Goal: Task Accomplishment & Management: Manage account settings

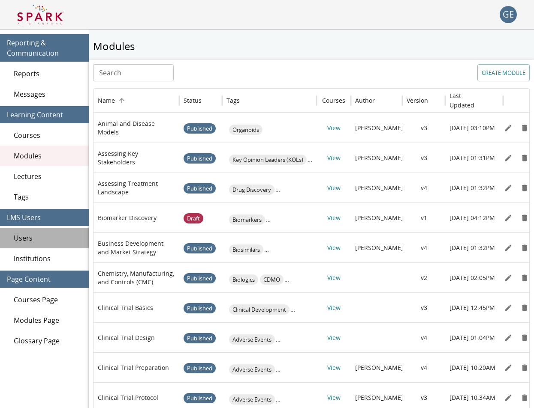
click at [14, 245] on div "Users" at bounding box center [44, 238] width 89 height 21
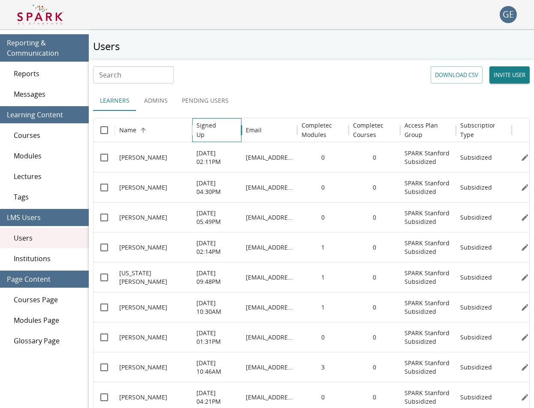
click at [206, 130] on h6 "Signed Up" at bounding box center [210, 130] width 28 height 19
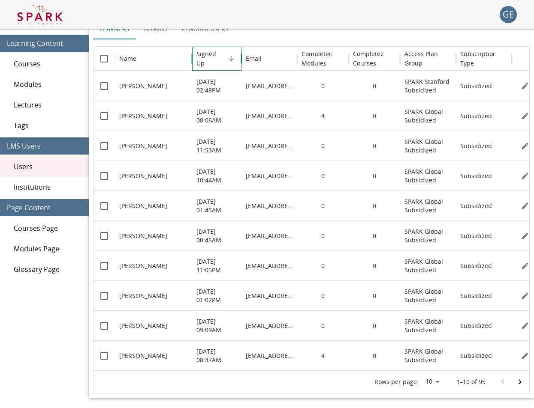
scroll to position [72, 0]
click at [309, 60] on h6 "Completed Modules" at bounding box center [316, 58] width 31 height 19
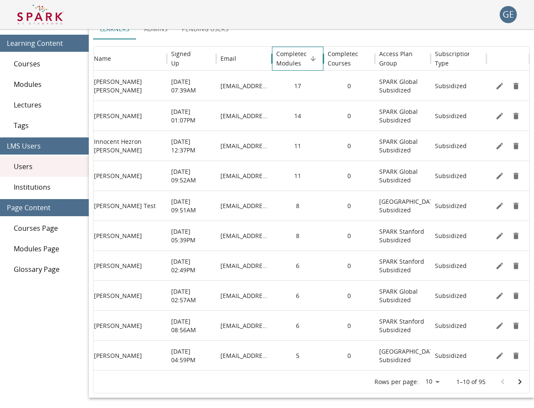
scroll to position [0, 25]
click at [499, 295] on icon "Edit" at bounding box center [499, 296] width 9 height 9
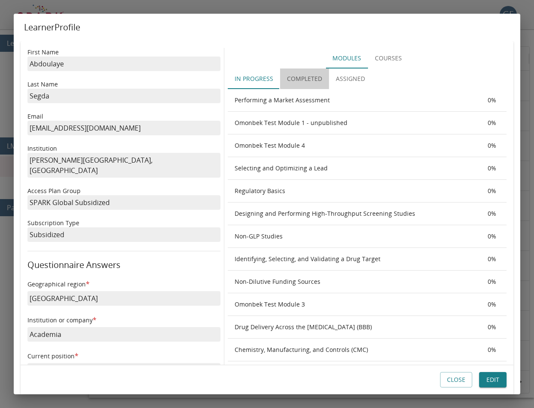
click at [305, 78] on button "Completed" at bounding box center [304, 79] width 49 height 21
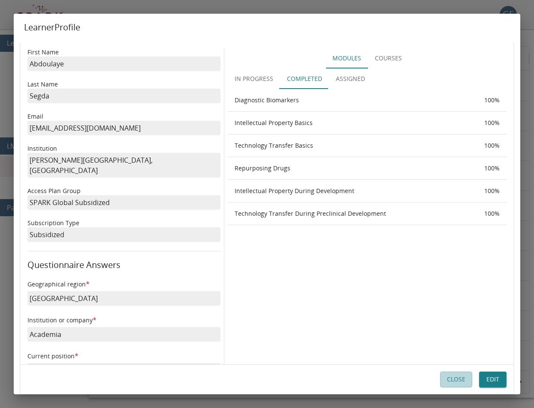
click at [453, 380] on button "Close" at bounding box center [456, 380] width 32 height 16
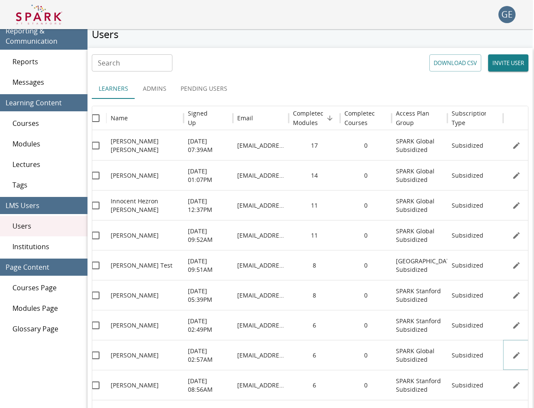
scroll to position [13, 1]
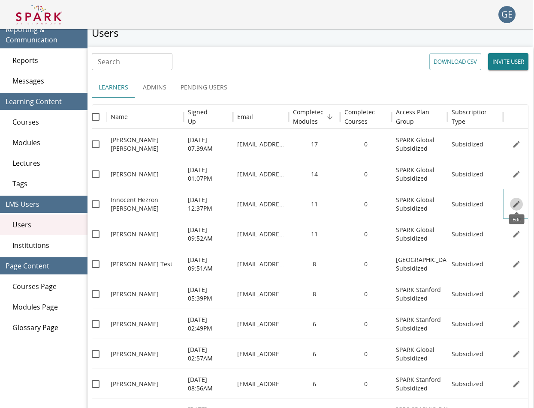
click at [514, 203] on icon "Edit" at bounding box center [516, 204] width 9 height 9
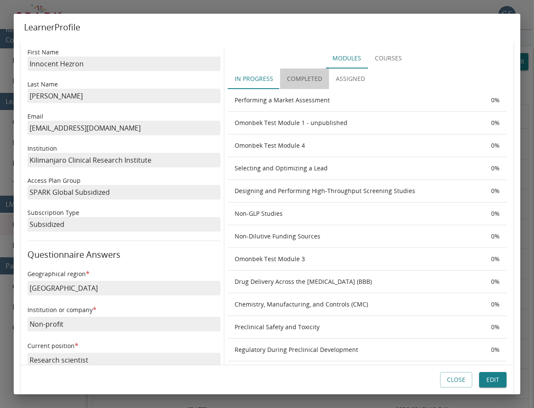
click at [306, 75] on button "Completed" at bounding box center [304, 79] width 49 height 21
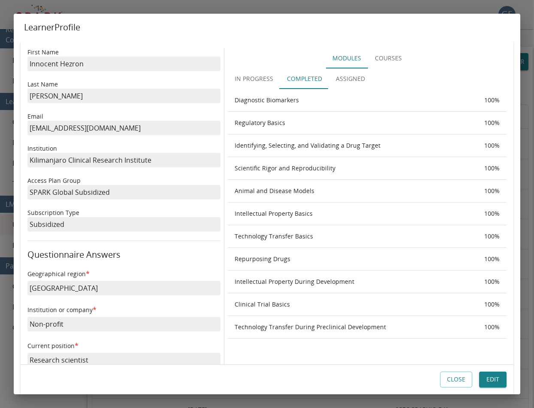
click at [461, 383] on button "Close" at bounding box center [456, 380] width 32 height 16
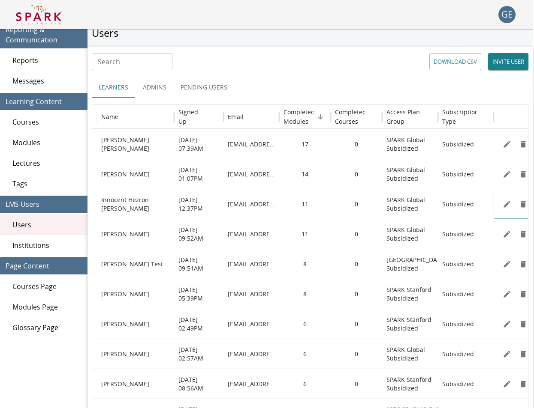
scroll to position [0, 18]
click at [507, 232] on icon "Edit" at bounding box center [505, 234] width 9 height 9
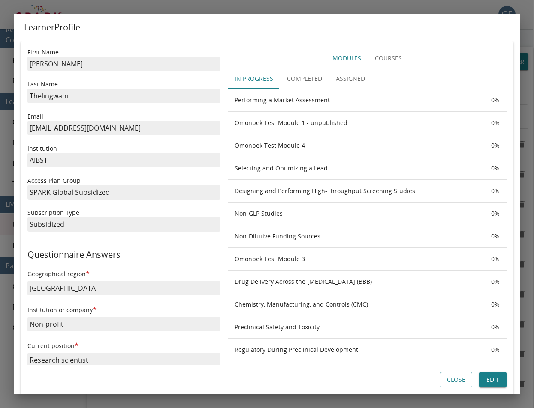
click at [309, 76] on button "Completed" at bounding box center [304, 79] width 49 height 21
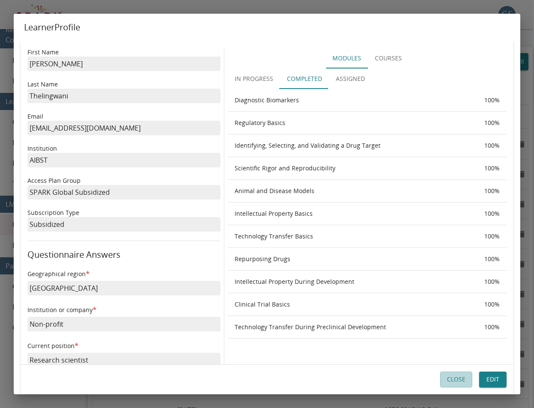
click at [454, 384] on button "Close" at bounding box center [456, 380] width 32 height 16
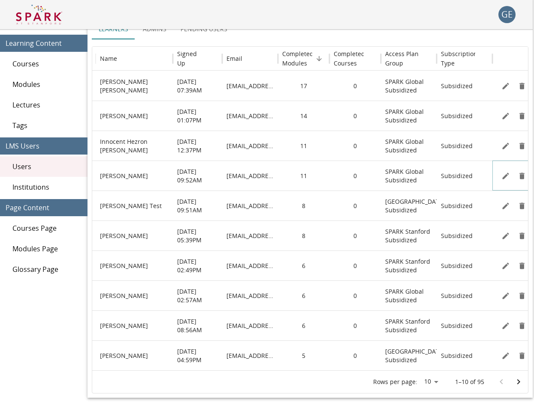
scroll to position [72, 1]
click at [517, 381] on icon "Go to next page" at bounding box center [518, 382] width 10 height 10
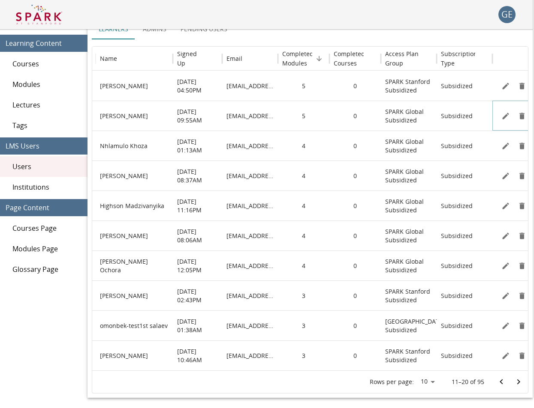
click at [503, 116] on icon "Edit" at bounding box center [505, 116] width 9 height 9
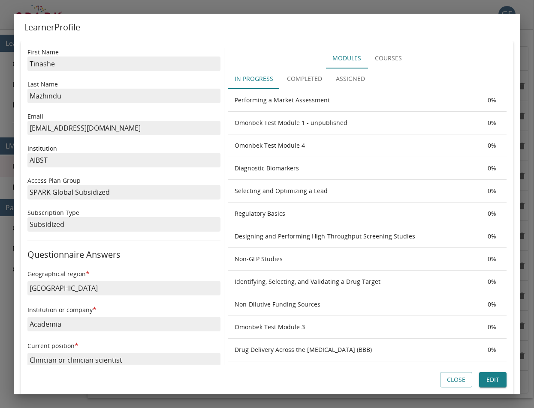
click at [317, 80] on button "Completed" at bounding box center [304, 79] width 49 height 21
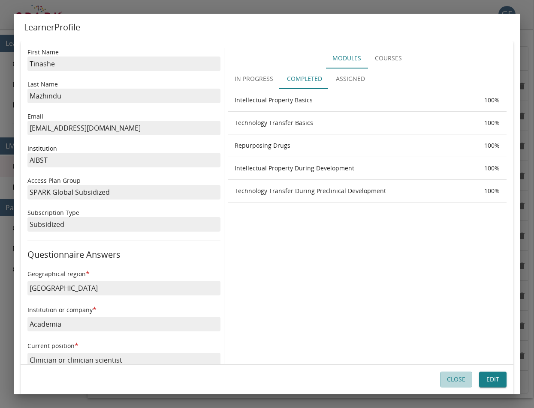
click at [450, 381] on button "Close" at bounding box center [456, 380] width 32 height 16
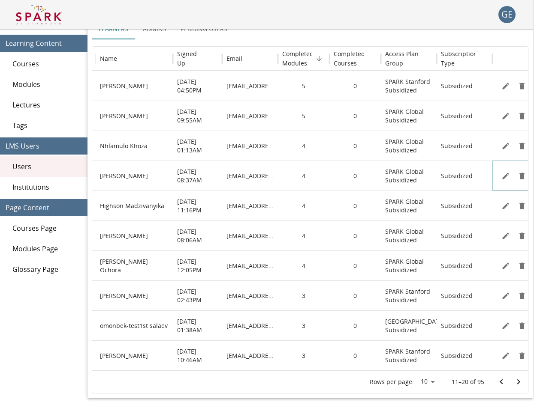
click at [505, 174] on icon "Edit" at bounding box center [505, 176] width 9 height 9
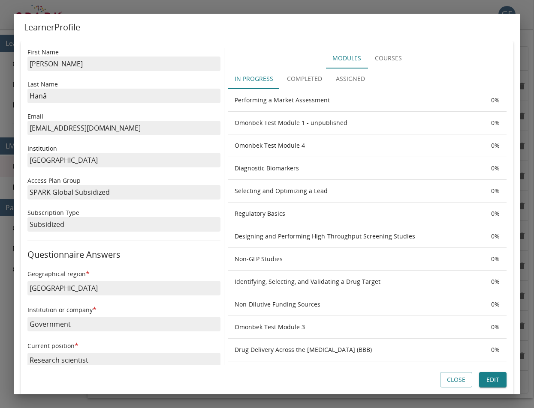
click at [303, 81] on button "Completed" at bounding box center [304, 79] width 49 height 21
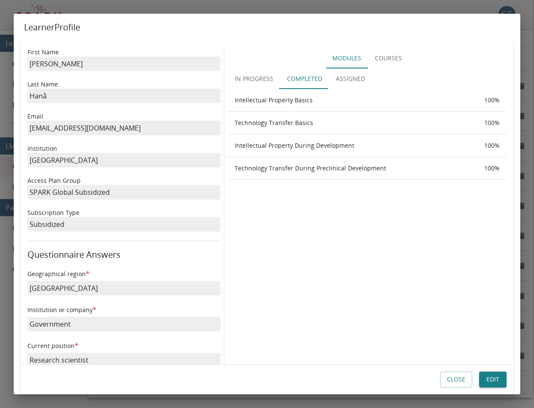
click at [450, 381] on button "Close" at bounding box center [456, 380] width 32 height 16
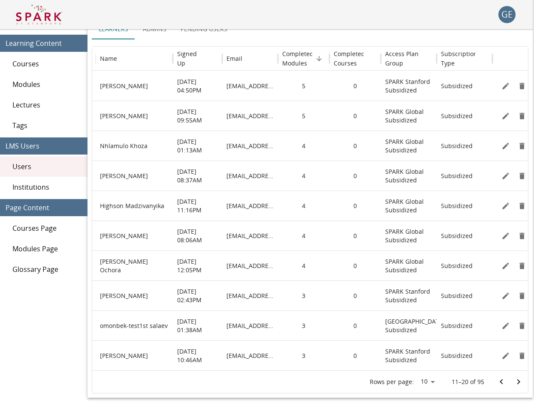
click at [492, 393] on div "Rows per page: 10 ** 11–20 of 95" at bounding box center [310, 382] width 436 height 22
click at [500, 381] on icon "Go to previous page" at bounding box center [501, 382] width 10 height 10
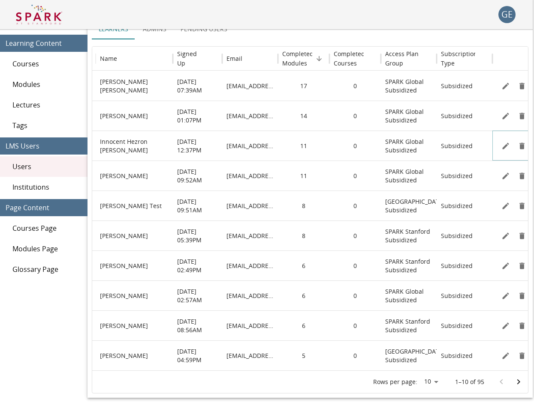
click at [505, 142] on icon "Edit" at bounding box center [505, 146] width 9 height 9
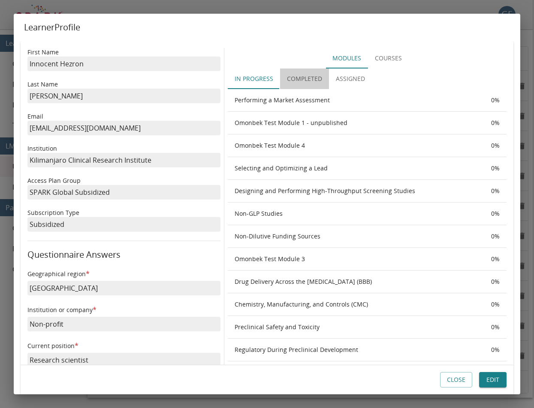
click at [304, 76] on button "Completed" at bounding box center [304, 79] width 49 height 21
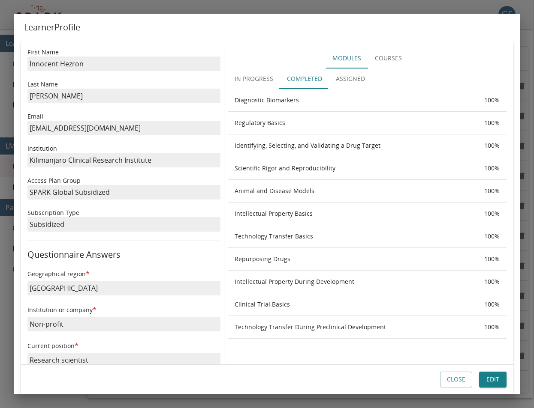
click at [453, 378] on button "Close" at bounding box center [456, 380] width 32 height 16
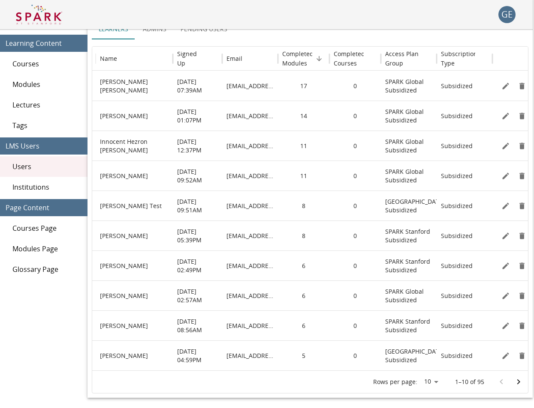
click at [516, 382] on icon "Go to next page" at bounding box center [518, 382] width 10 height 10
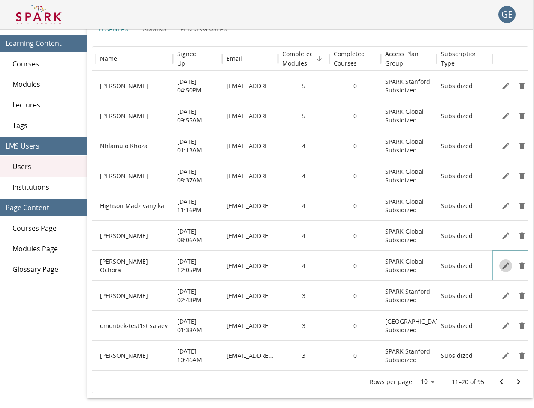
click at [508, 261] on button "Edit" at bounding box center [505, 266] width 13 height 13
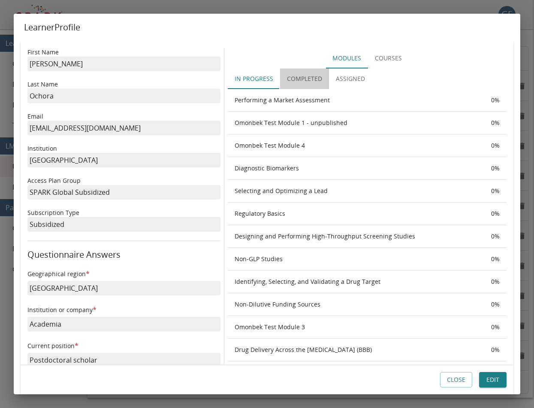
click at [301, 83] on button "Completed" at bounding box center [304, 79] width 49 height 21
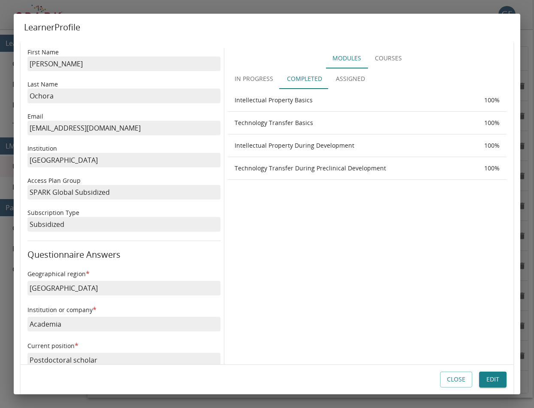
scroll to position [1, 0]
click at [462, 381] on button "Close" at bounding box center [456, 380] width 32 height 16
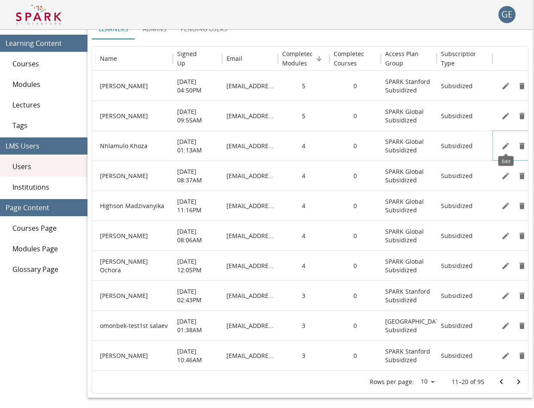
click at [505, 147] on icon "Edit" at bounding box center [505, 146] width 6 height 6
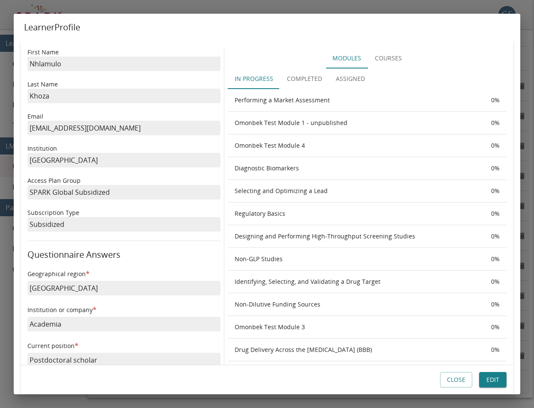
click at [299, 78] on button "Completed" at bounding box center [304, 79] width 49 height 21
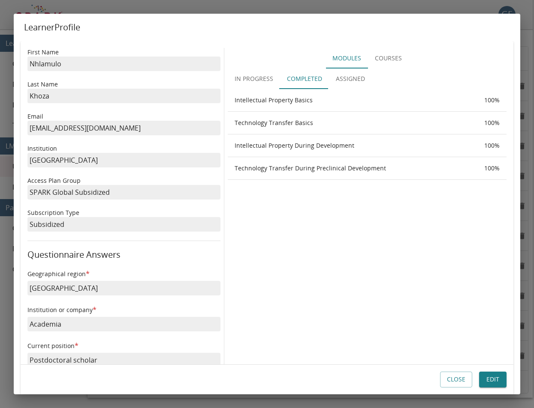
click at [451, 381] on button "Close" at bounding box center [456, 380] width 32 height 16
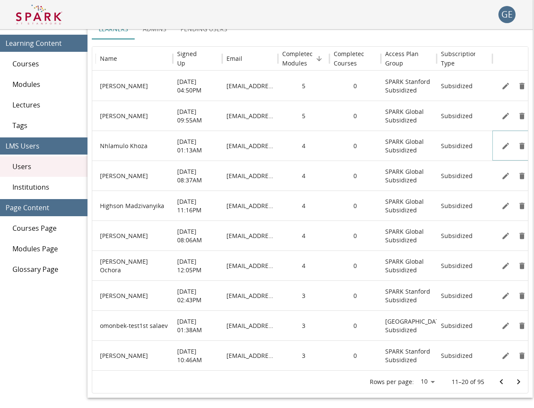
scroll to position [72, 1]
click at [517, 379] on icon "Go to next page" at bounding box center [518, 382] width 10 height 10
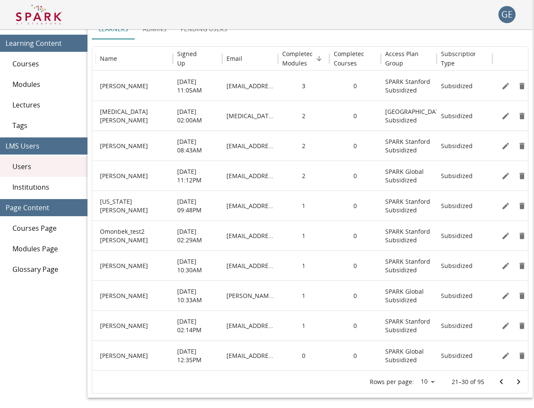
click at [517, 379] on icon "Go to next page" at bounding box center [518, 382] width 10 height 10
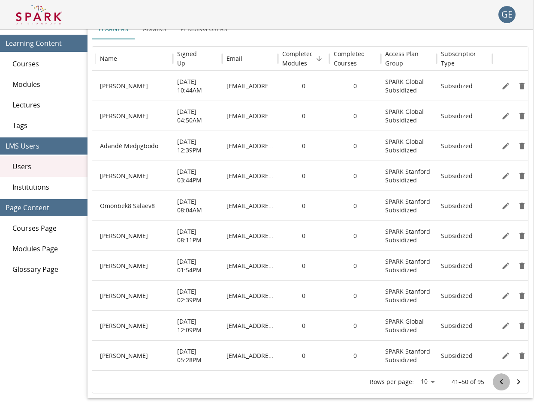
click at [499, 382] on icon "Go to previous page" at bounding box center [501, 382] width 10 height 10
click at [499, 382] on div at bounding box center [510, 382] width 34 height 17
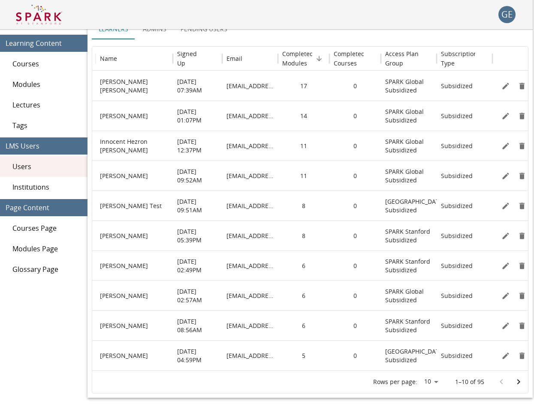
click at [514, 384] on icon "Go to next page" at bounding box center [518, 382] width 10 height 10
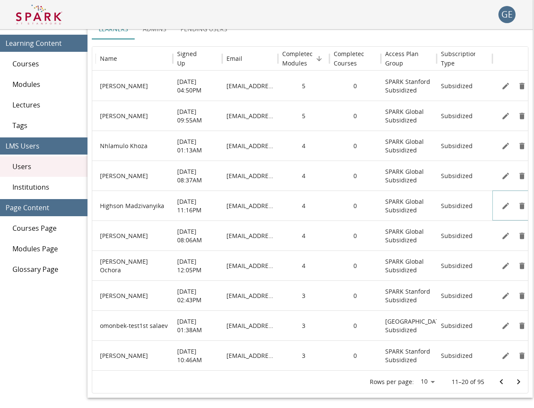
click at [505, 204] on icon "Edit" at bounding box center [505, 206] width 9 height 9
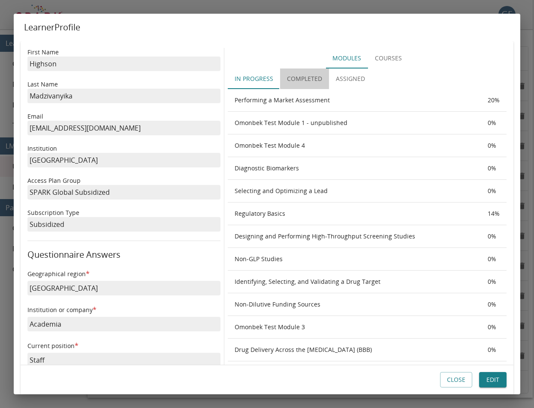
click at [319, 76] on button "Completed" at bounding box center [304, 79] width 49 height 21
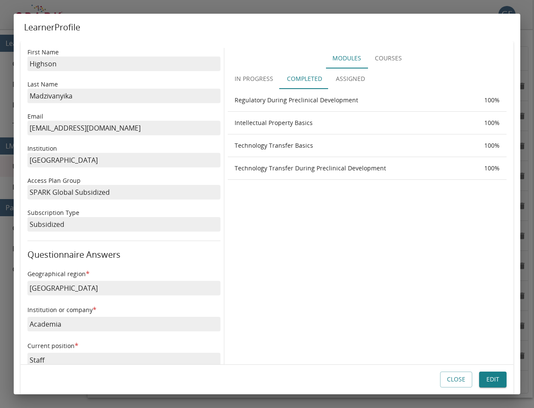
click at [451, 384] on button "Close" at bounding box center [456, 380] width 32 height 16
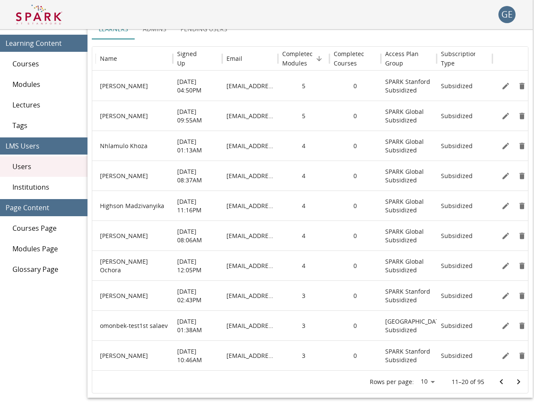
click at [516, 379] on icon "Go to next page" at bounding box center [518, 382] width 10 height 10
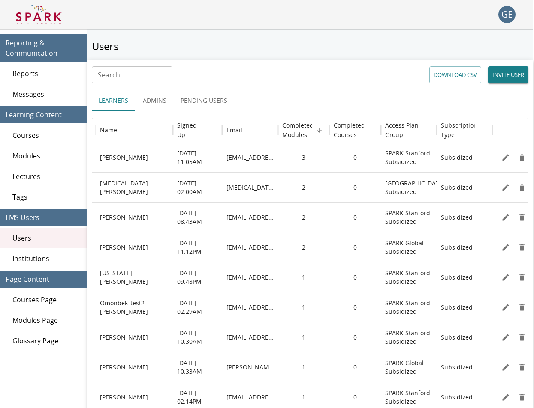
scroll to position [0, 1]
click at [172, 72] on input "Search" at bounding box center [132, 74] width 81 height 17
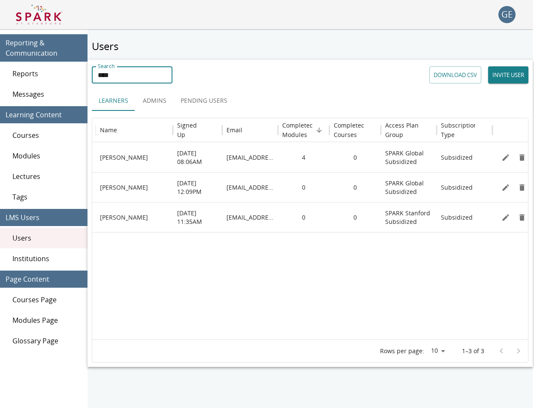
type input "****"
drag, startPoint x: 176, startPoint y: 72, endPoint x: 506, endPoint y: 156, distance: 340.8
click at [506, 156] on icon "Edit" at bounding box center [505, 157] width 6 height 6
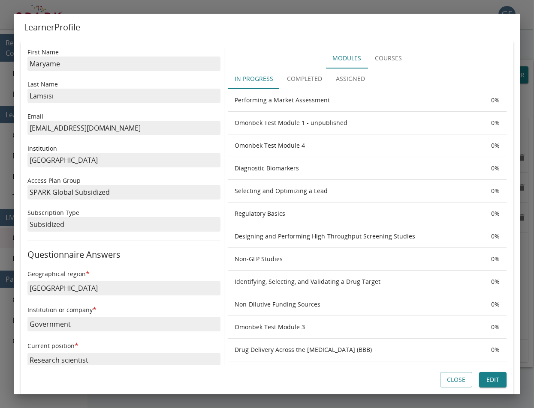
click at [303, 80] on button "Completed" at bounding box center [304, 79] width 49 height 21
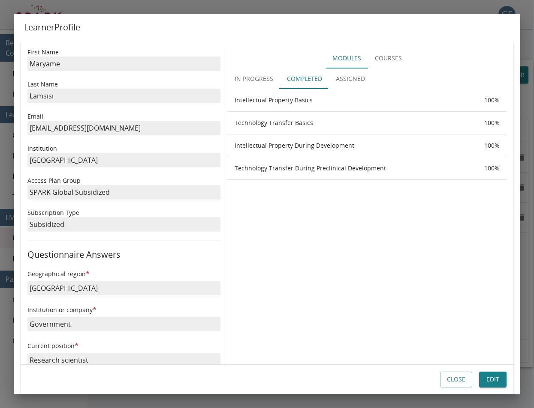
click at [438, 382] on div "Close Edit" at bounding box center [266, 380] width 479 height 16
click at [449, 381] on button "Close" at bounding box center [456, 380] width 32 height 16
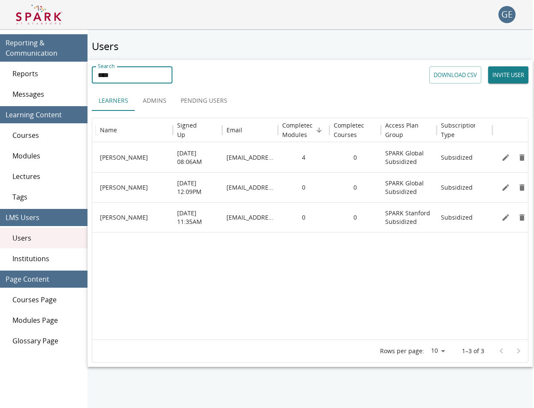
drag, startPoint x: 130, startPoint y: 76, endPoint x: 55, endPoint y: 72, distance: 75.2
click at [55, 72] on div "Reporting & Communication Reports Messages Learning Content Courses Modules Lec…" at bounding box center [266, 233] width 534 height 408
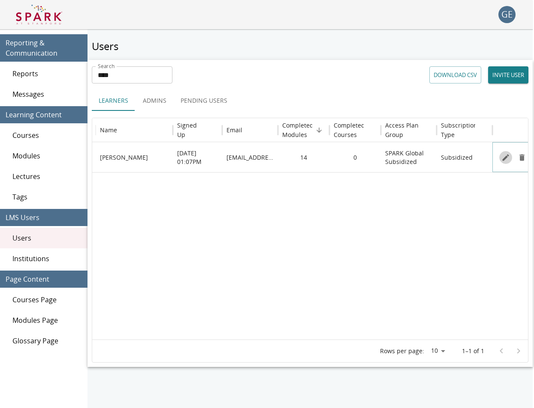
click at [505, 161] on icon "Edit" at bounding box center [505, 157] width 9 height 9
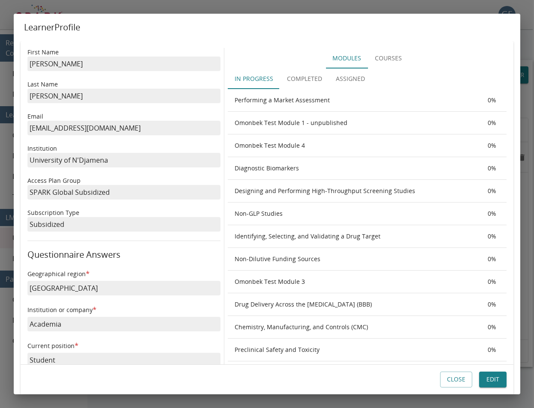
click at [312, 75] on button "Completed" at bounding box center [304, 79] width 49 height 21
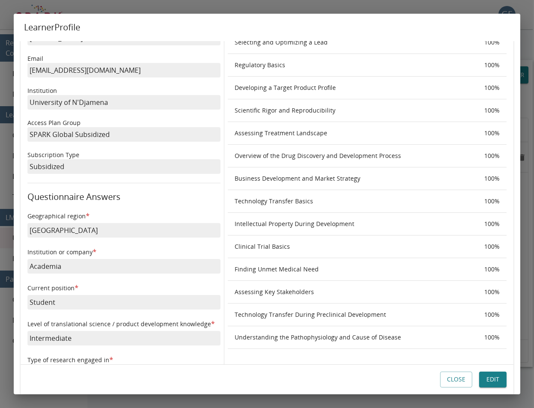
scroll to position [59, 0]
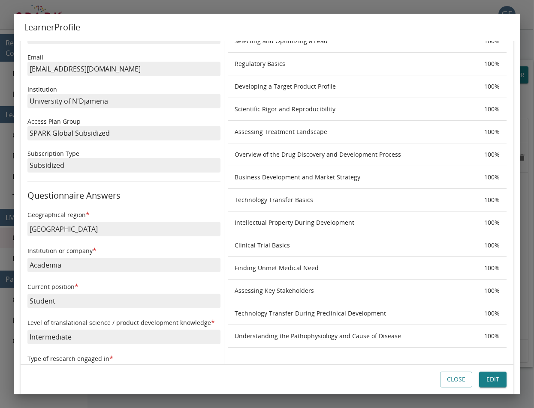
click at [450, 377] on button "Close" at bounding box center [456, 380] width 32 height 16
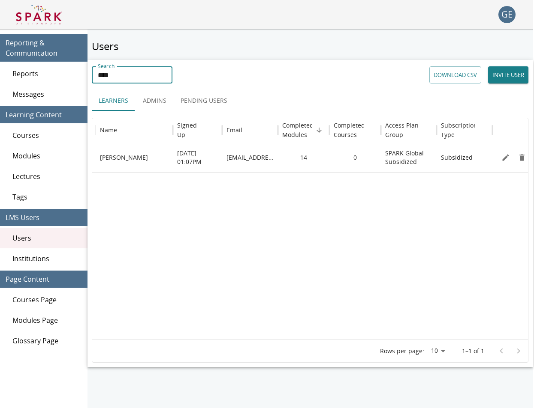
drag, startPoint x: 157, startPoint y: 75, endPoint x: 85, endPoint y: 71, distance: 72.1
click at [85, 71] on div "Reporting & Communication Reports Messages Learning Content Courses Modules Lec…" at bounding box center [266, 233] width 534 height 408
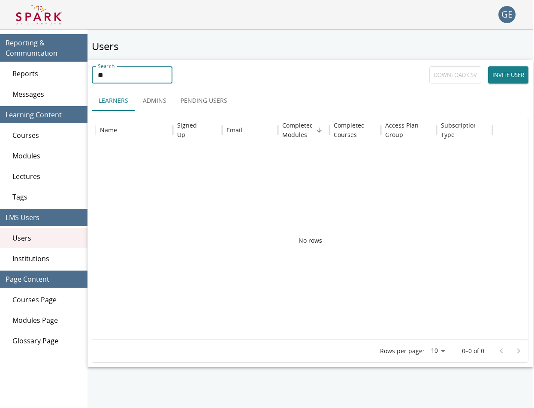
type input "*"
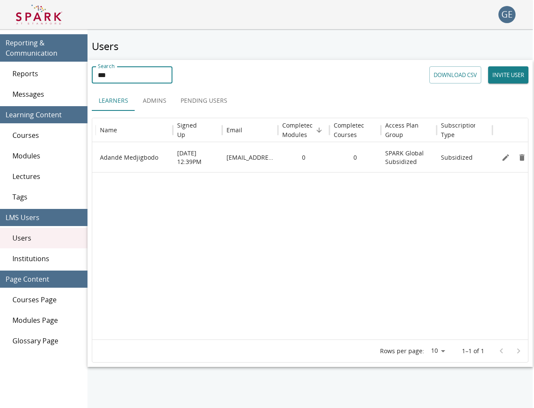
type input "***"
click at [511, 160] on button "Edit" at bounding box center [505, 157] width 13 height 13
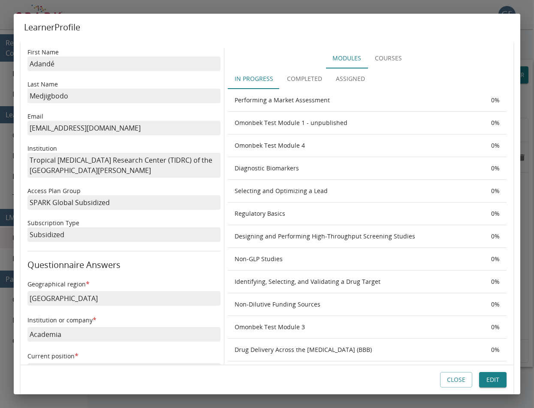
click at [299, 81] on button "Completed" at bounding box center [304, 79] width 49 height 21
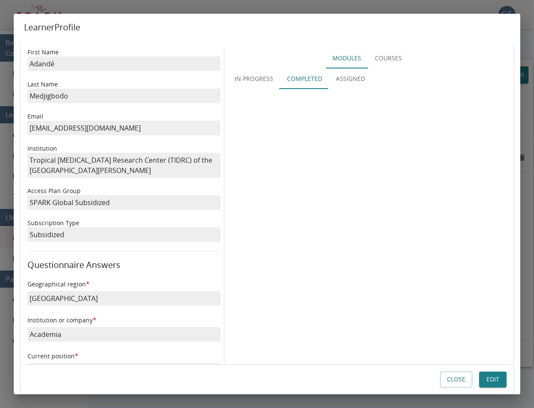
click at [451, 378] on button "Close" at bounding box center [456, 380] width 32 height 16
